Goal: Information Seeking & Learning: Learn about a topic

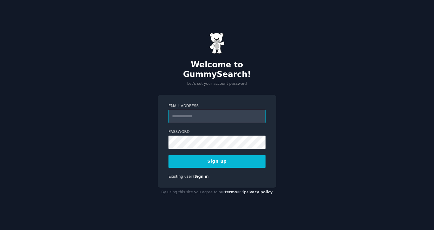
click at [191, 112] on input "Email Address" at bounding box center [216, 116] width 97 height 13
type input "**********"
click at [226, 156] on button "Sign up" at bounding box center [216, 161] width 97 height 13
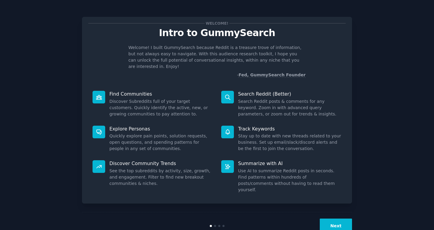
click at [329, 219] on button "Next" at bounding box center [336, 226] width 32 height 15
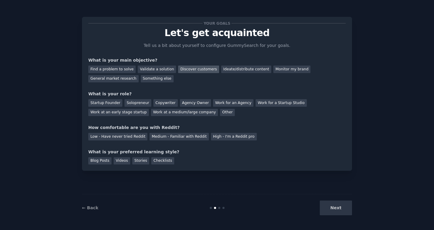
click at [184, 68] on div "Discover customers" at bounding box center [198, 70] width 41 height 8
click at [120, 71] on div "Find a problem to solve" at bounding box center [111, 70] width 47 height 8
click at [141, 102] on div "Solopreneur" at bounding box center [137, 103] width 27 height 8
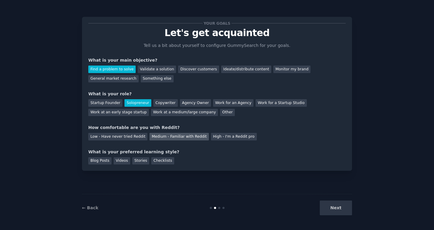
click at [186, 139] on div "Medium - Familiar with Reddit" at bounding box center [178, 137] width 59 height 8
click at [124, 162] on div "Videos" at bounding box center [122, 162] width 17 height 8
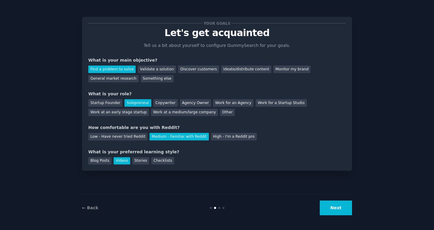
click at [328, 205] on button "Next" at bounding box center [336, 208] width 32 height 15
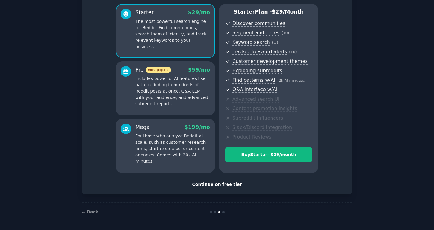
click at [217, 186] on div "Continue on free tier" at bounding box center [216, 185] width 257 height 6
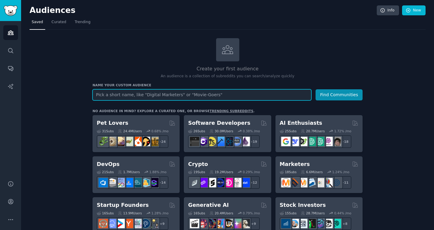
click at [148, 92] on input "text" at bounding box center [201, 94] width 219 height 11
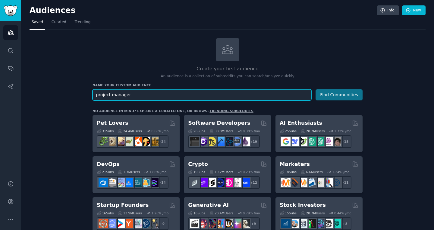
type input "project manager"
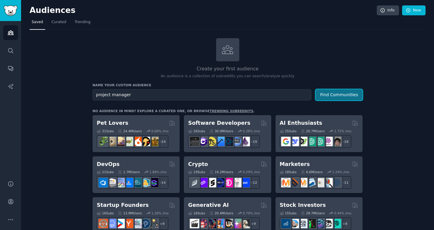
click at [353, 93] on button "Find Communities" at bounding box center [338, 94] width 47 height 11
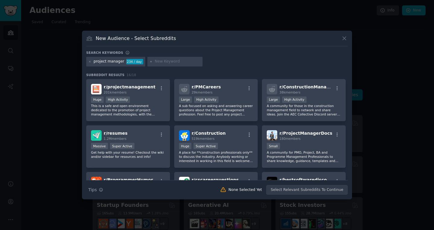
click at [345, 40] on icon at bounding box center [344, 38] width 6 height 6
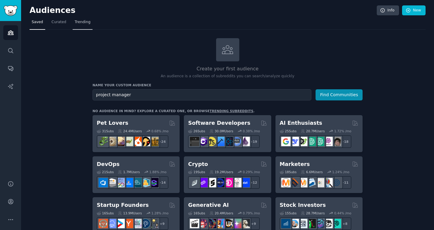
click at [83, 22] on span "Trending" at bounding box center [83, 22] width 16 height 5
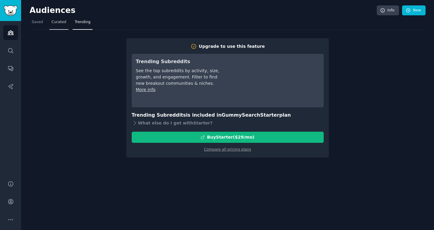
click at [56, 20] on span "Curated" at bounding box center [59, 22] width 15 height 5
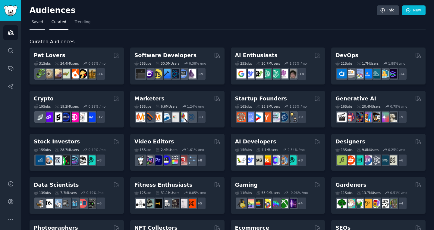
click at [33, 21] on span "Saved" at bounding box center [37, 22] width 11 height 5
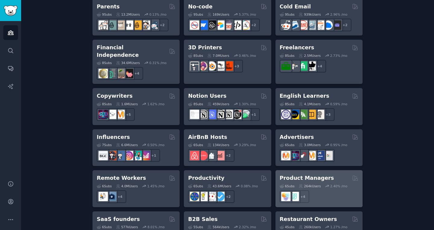
scroll to position [404, 0]
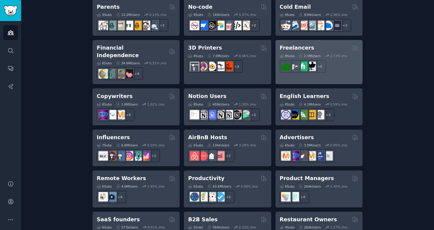
click at [321, 46] on div "Freelancers" at bounding box center [319, 48] width 79 height 8
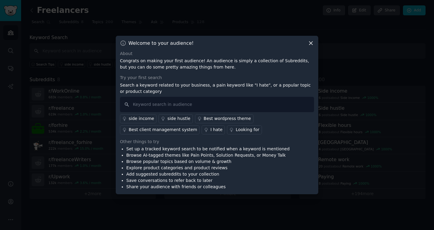
click at [202, 130] on link "I hate" at bounding box center [213, 130] width 23 height 9
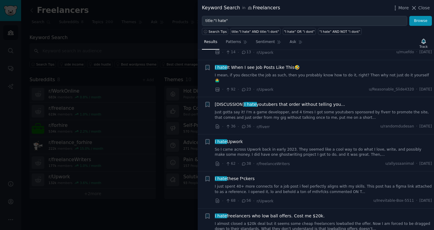
scroll to position [90, 0]
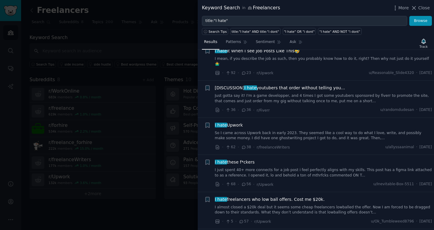
click at [427, 12] on div "Keyword Search in Freelancers More Close" at bounding box center [316, 8] width 236 height 16
click at [427, 10] on span "Close" at bounding box center [423, 8] width 11 height 6
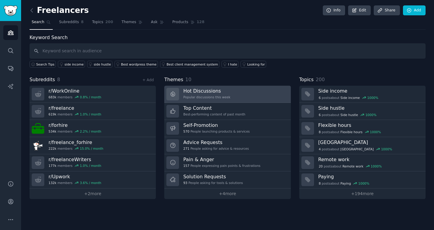
click at [208, 102] on link "Hot Discussions Popular discussions this week" at bounding box center [227, 94] width 126 height 17
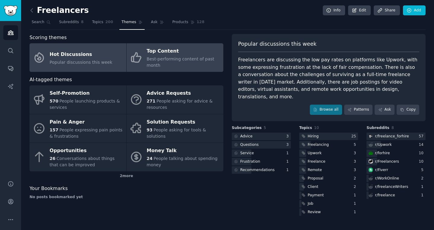
click at [184, 64] on link "Top Content Best-performing content of past month" at bounding box center [175, 57] width 97 height 29
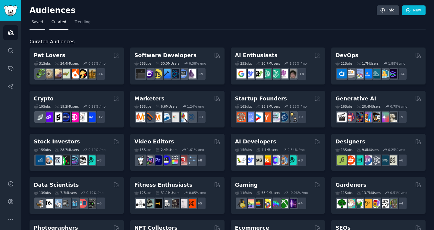
click at [42, 27] on link "Saved" at bounding box center [38, 23] width 16 height 12
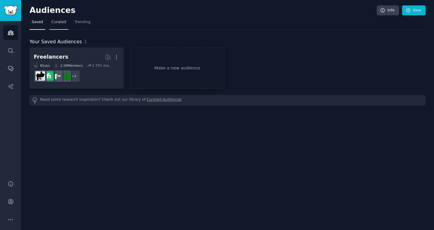
click at [52, 22] on span "Curated" at bounding box center [59, 22] width 15 height 5
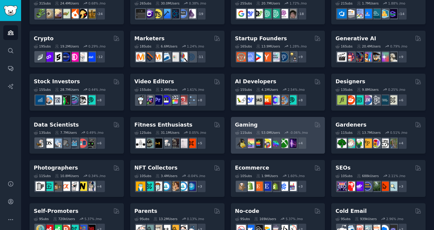
scroll to position [90, 0]
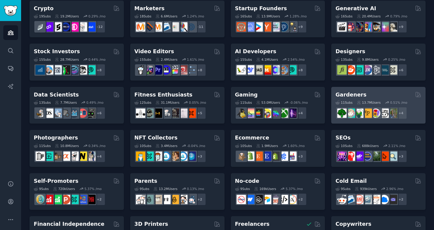
click at [358, 94] on h2 "Gardeners" at bounding box center [350, 95] width 31 height 8
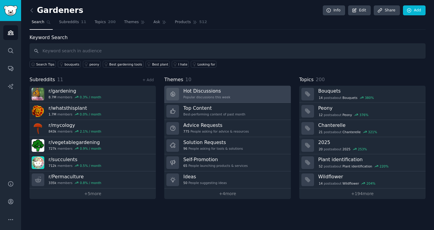
click at [215, 93] on h3 "Hot Discussions" at bounding box center [206, 91] width 47 height 6
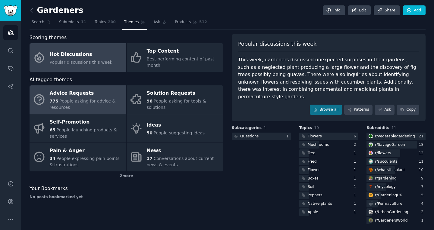
click at [91, 90] on div "Advice Requests" at bounding box center [87, 94] width 74 height 10
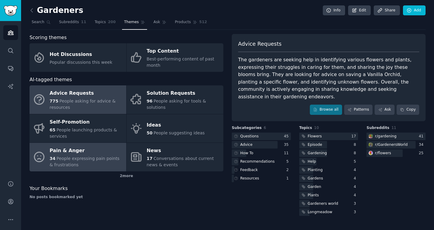
click at [91, 156] on span "People expressing pain points & frustrations" at bounding box center [85, 161] width 70 height 11
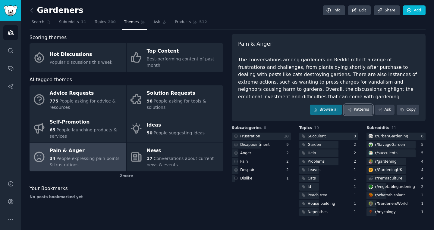
click at [350, 109] on icon at bounding box center [349, 110] width 4 height 4
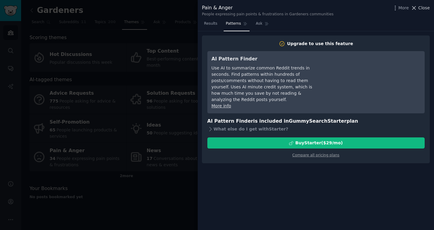
click at [417, 6] on icon at bounding box center [414, 8] width 6 height 6
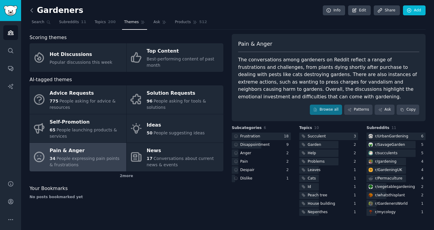
click at [32, 8] on icon at bounding box center [32, 10] width 6 height 6
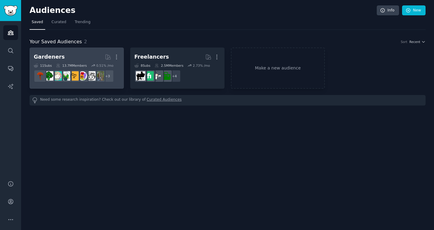
click at [74, 58] on h2 "Gardeners More" at bounding box center [77, 57] width 86 height 11
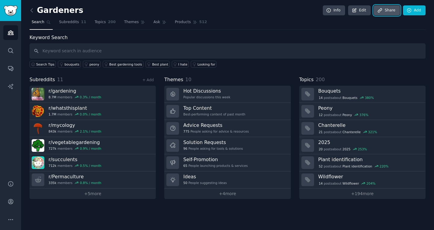
click at [398, 10] on link "Share" at bounding box center [387, 10] width 26 height 10
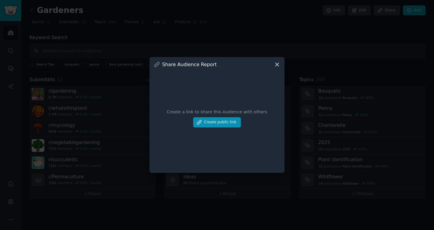
click at [276, 65] on icon at bounding box center [277, 64] width 6 height 6
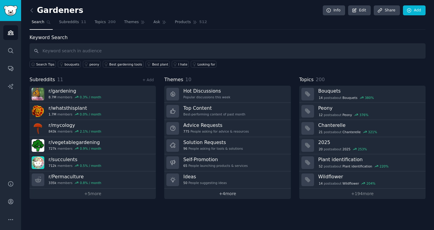
click at [215, 194] on link "+ 4 more" at bounding box center [227, 194] width 126 height 11
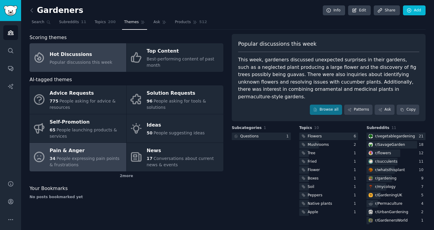
click at [77, 156] on span "People expressing pain points & frustrations" at bounding box center [85, 161] width 70 height 11
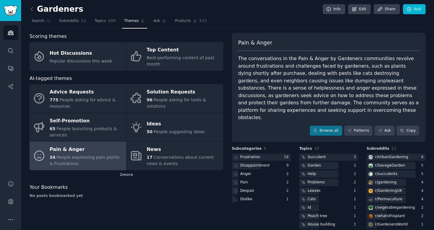
scroll to position [2, 0]
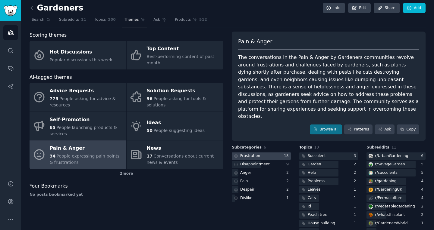
click at [250, 154] on div "Frustration" at bounding box center [250, 156] width 20 height 5
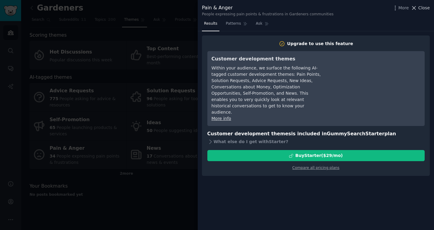
click at [423, 6] on span "Close" at bounding box center [423, 8] width 11 height 6
